Goal: Information Seeking & Learning: Learn about a topic

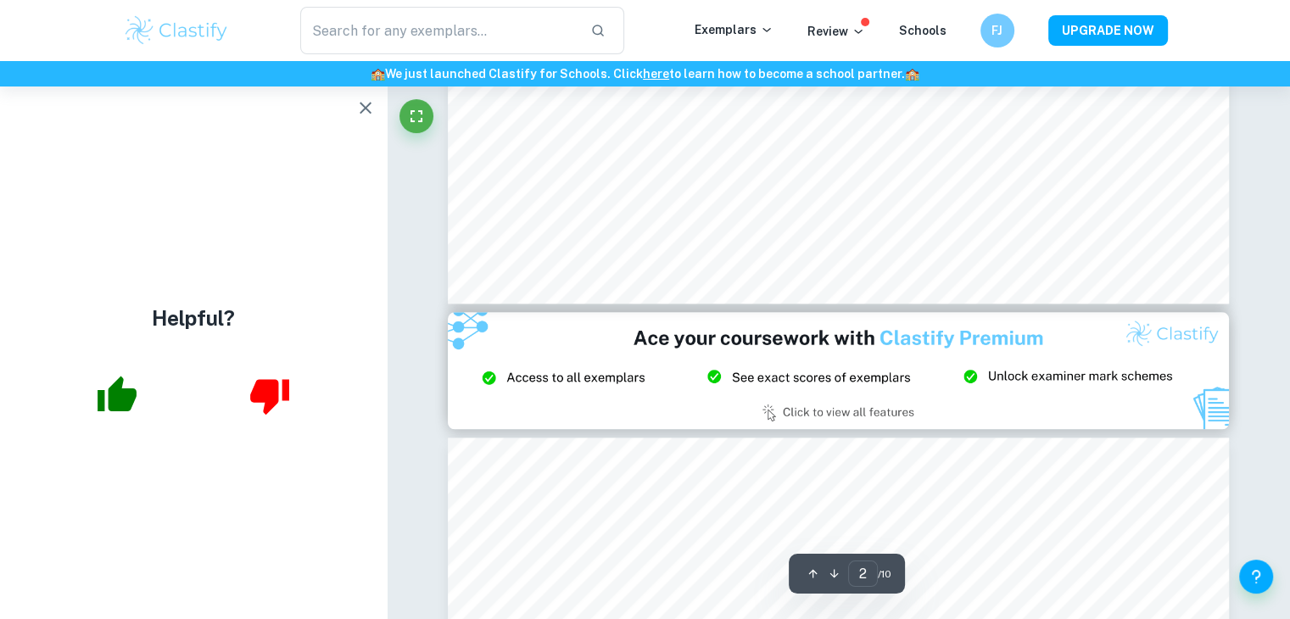
scroll to position [1953, 0]
click at [359, 122] on button "button" at bounding box center [366, 108] width 34 height 34
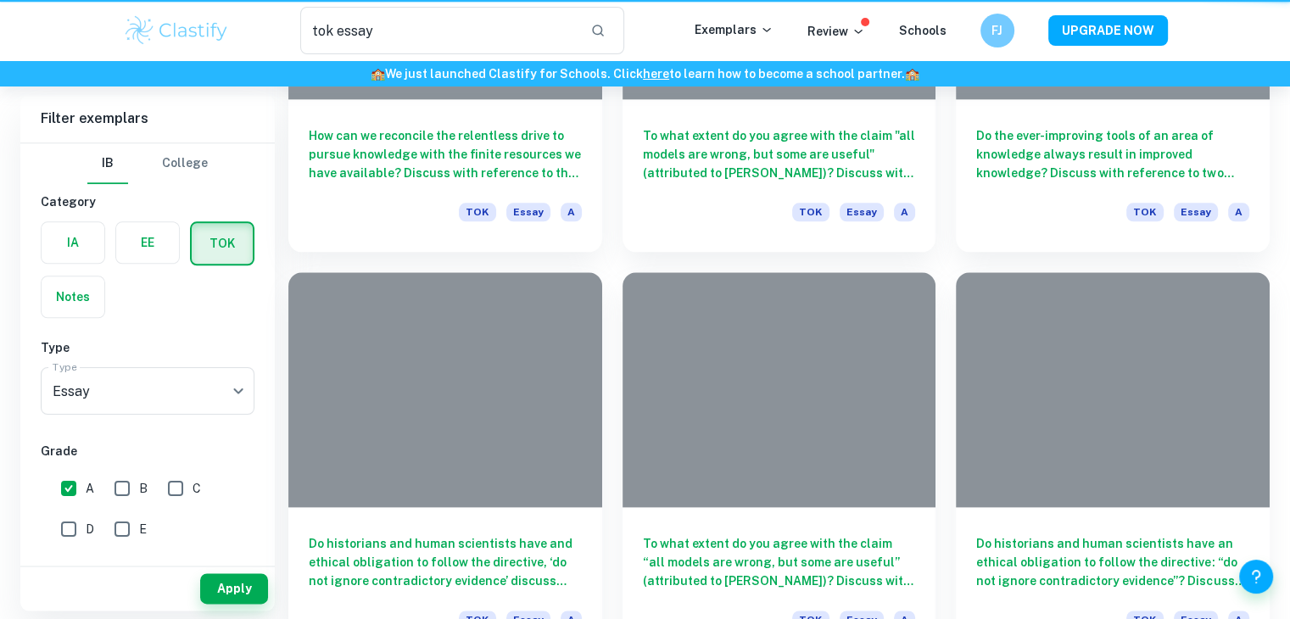
scroll to position [424, 0]
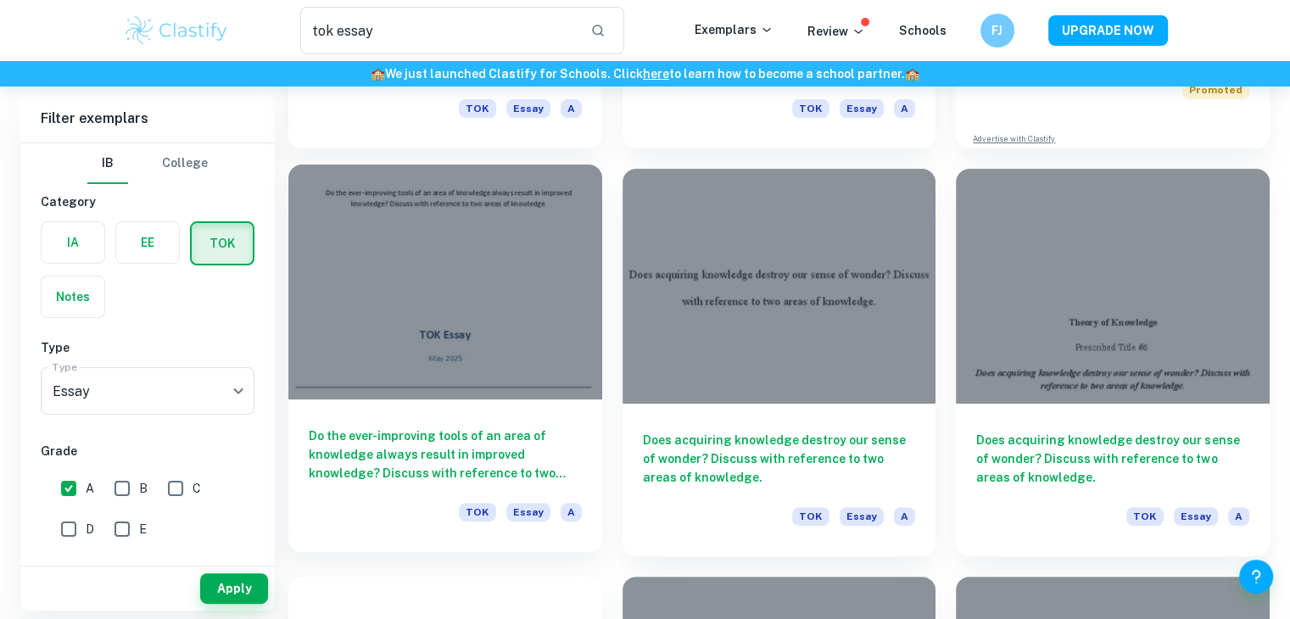
click at [475, 327] on div at bounding box center [445, 282] width 314 height 235
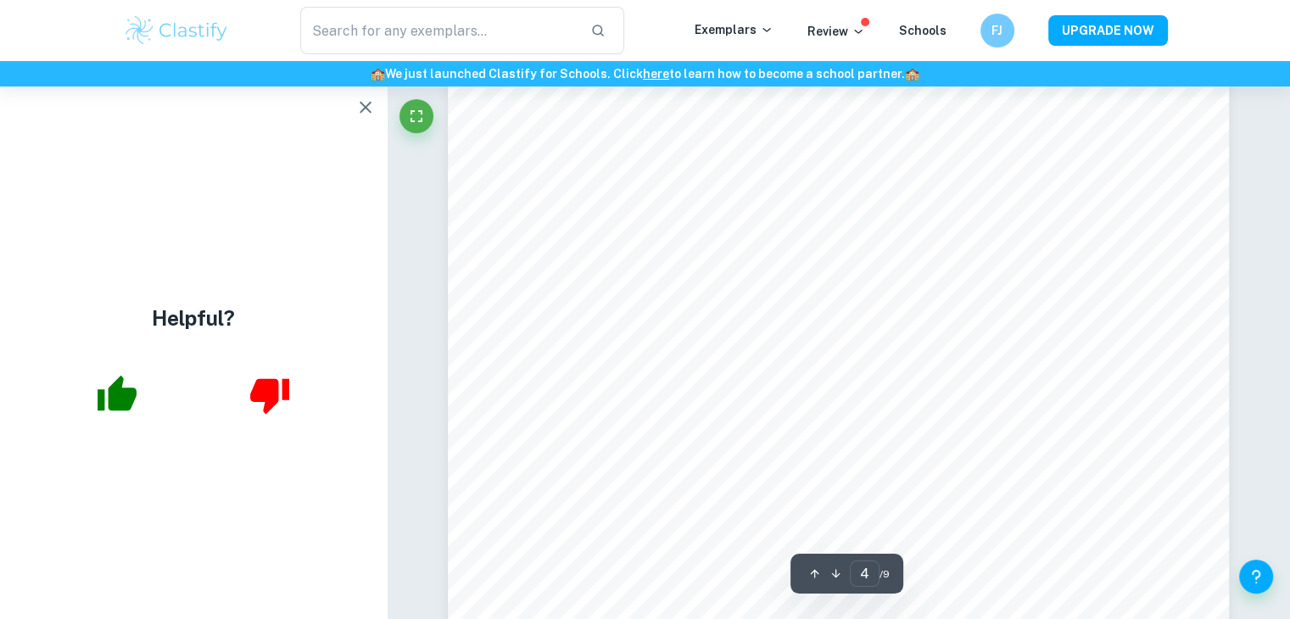
scroll to position [3565, 0]
type input "3"
